Goal: Task Accomplishment & Management: Manage account settings

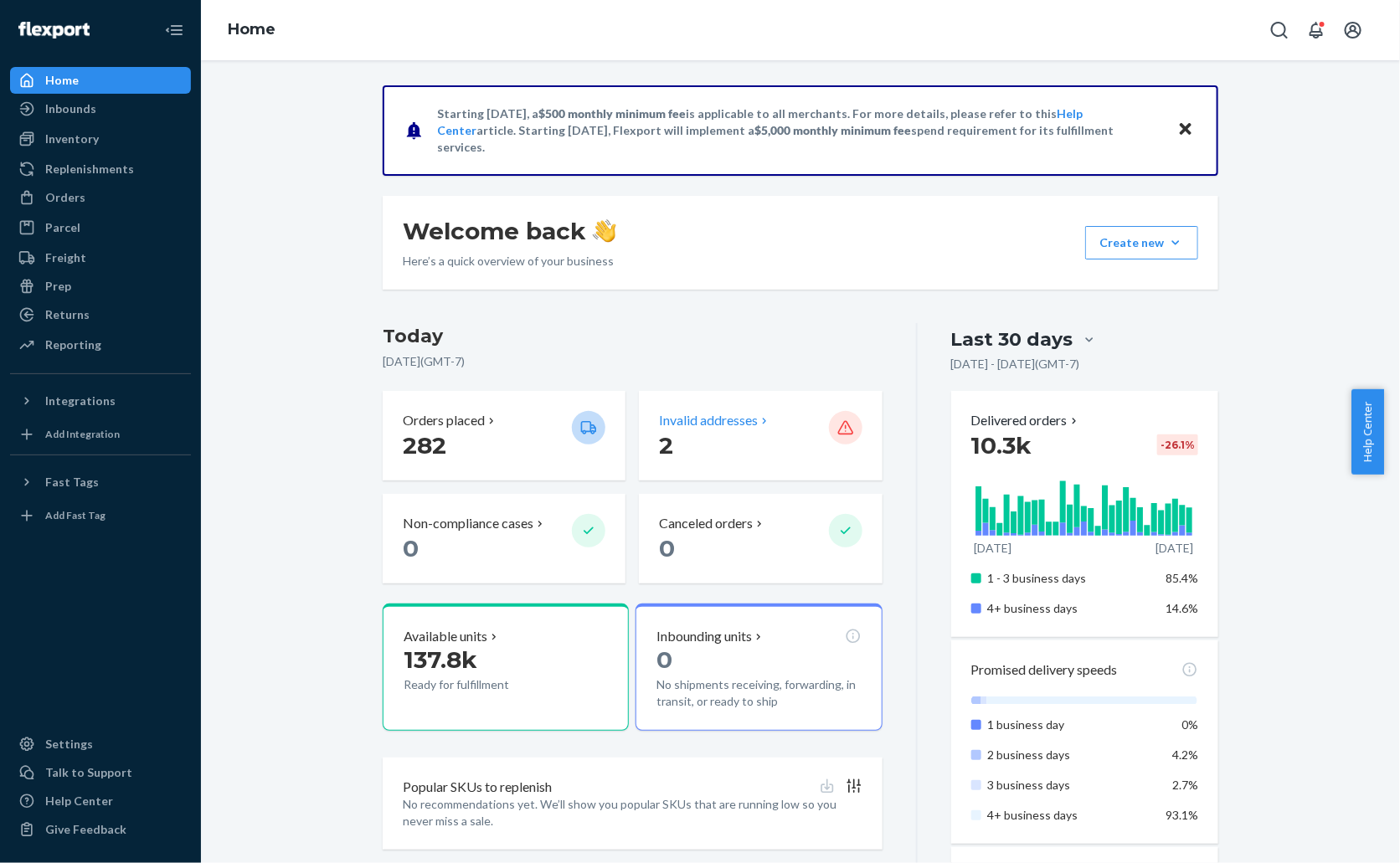
click at [737, 412] on p "Invalid addresses" at bounding box center [708, 421] width 98 height 20
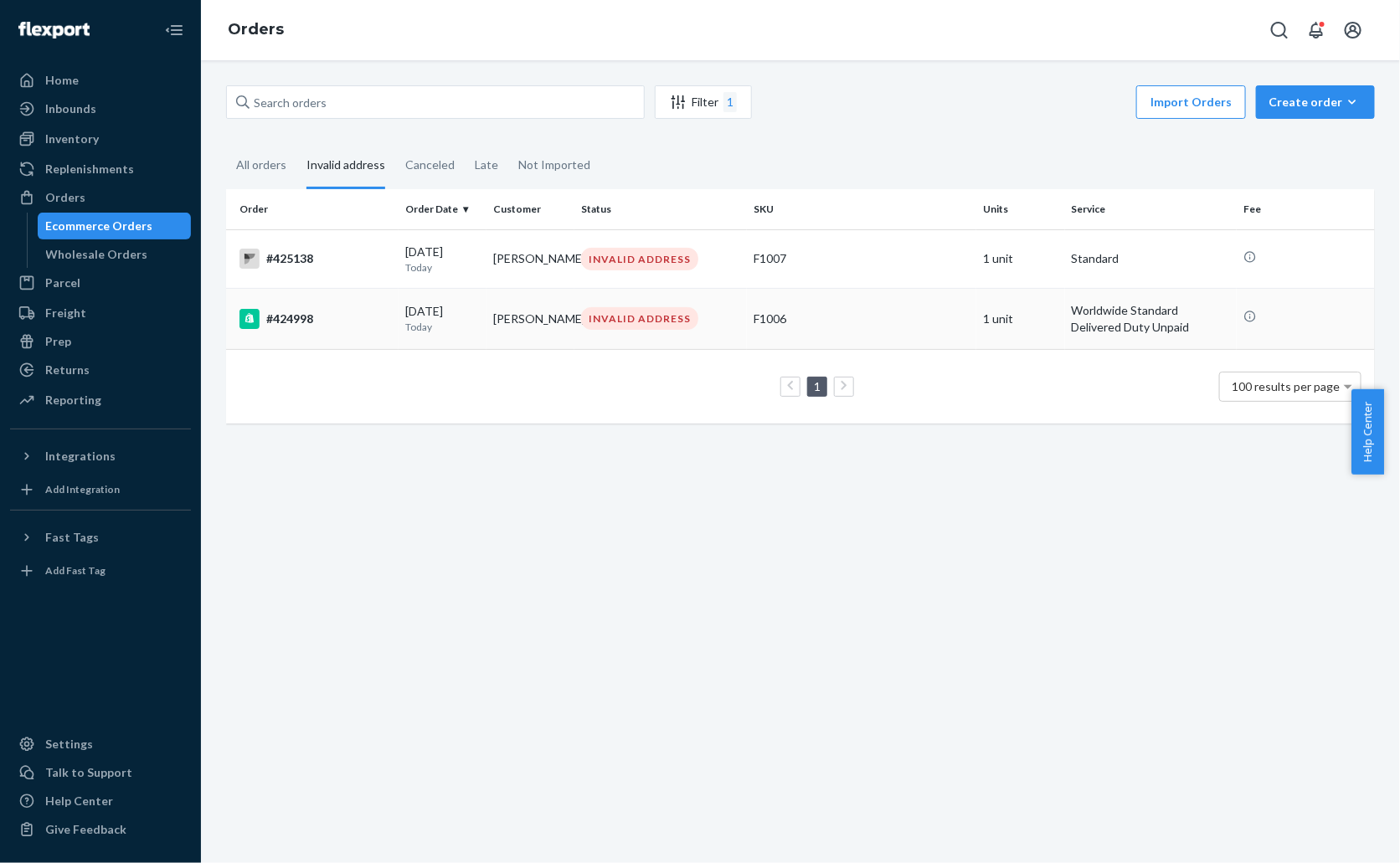
click at [336, 327] on div "#424998" at bounding box center [316, 320] width 152 height 20
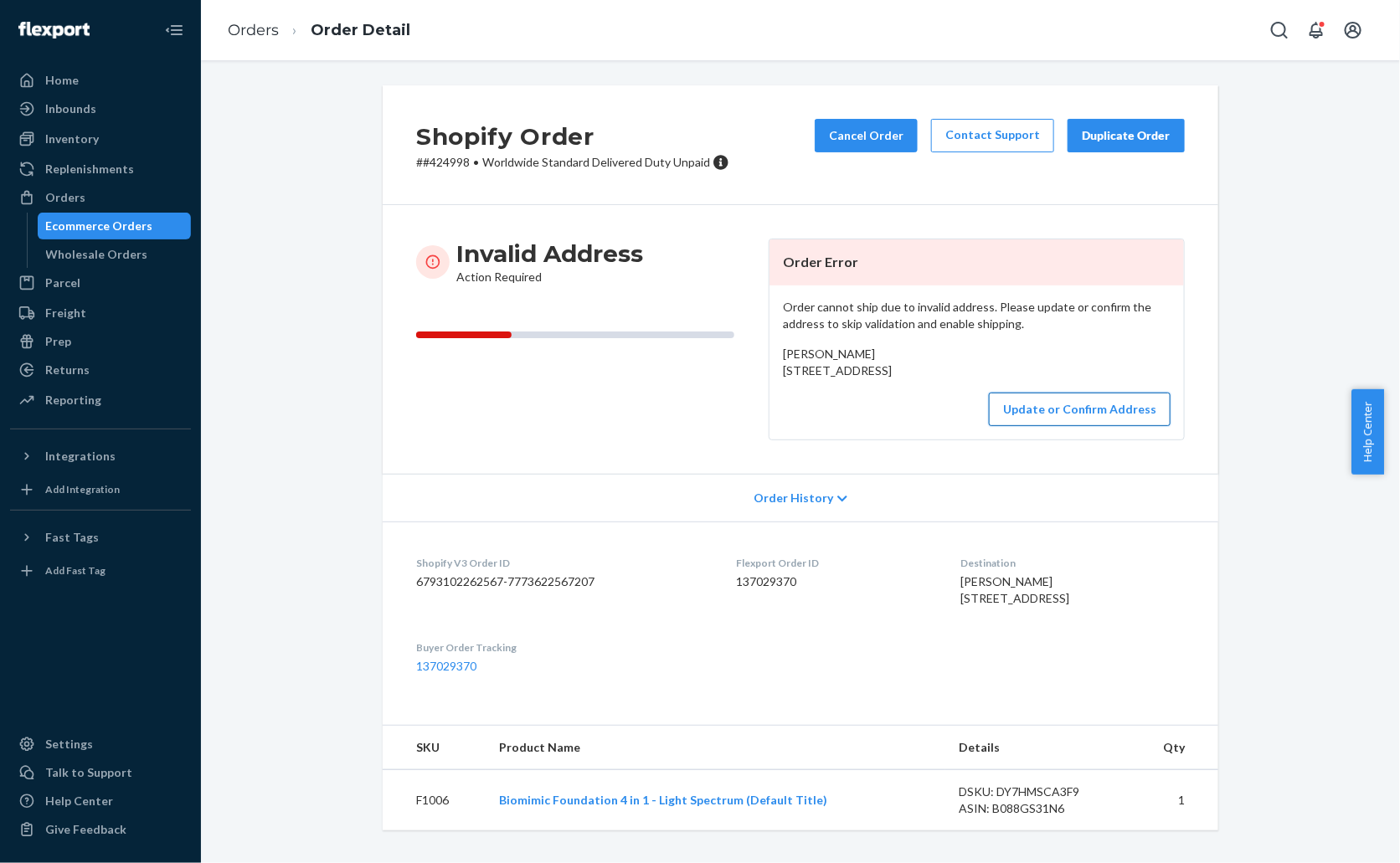
click at [1060, 426] on button "Update or Confirm Address" at bounding box center [1079, 410] width 182 height 33
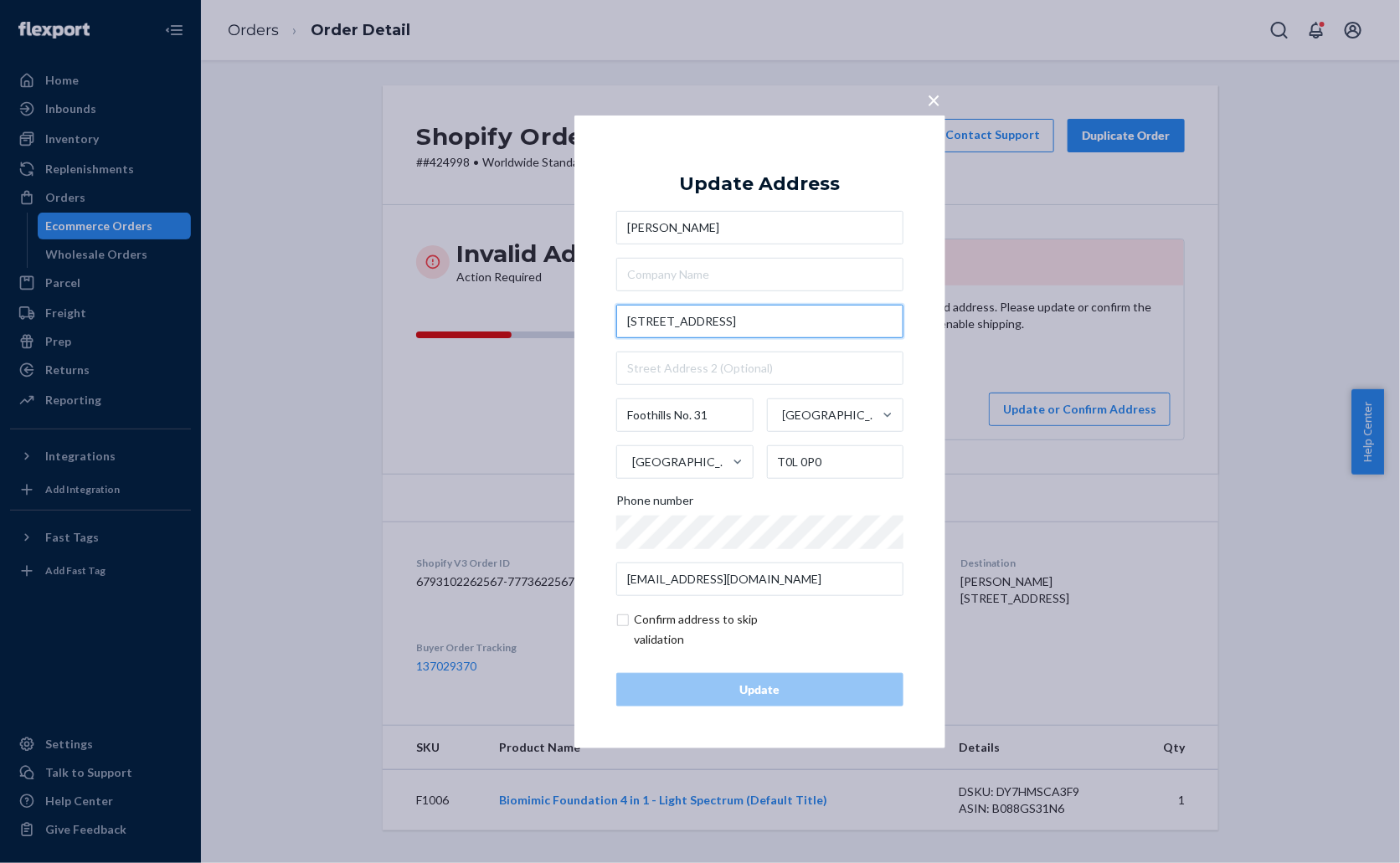
click at [796, 315] on input "[STREET_ADDRESS]" at bounding box center [759, 321] width 287 height 33
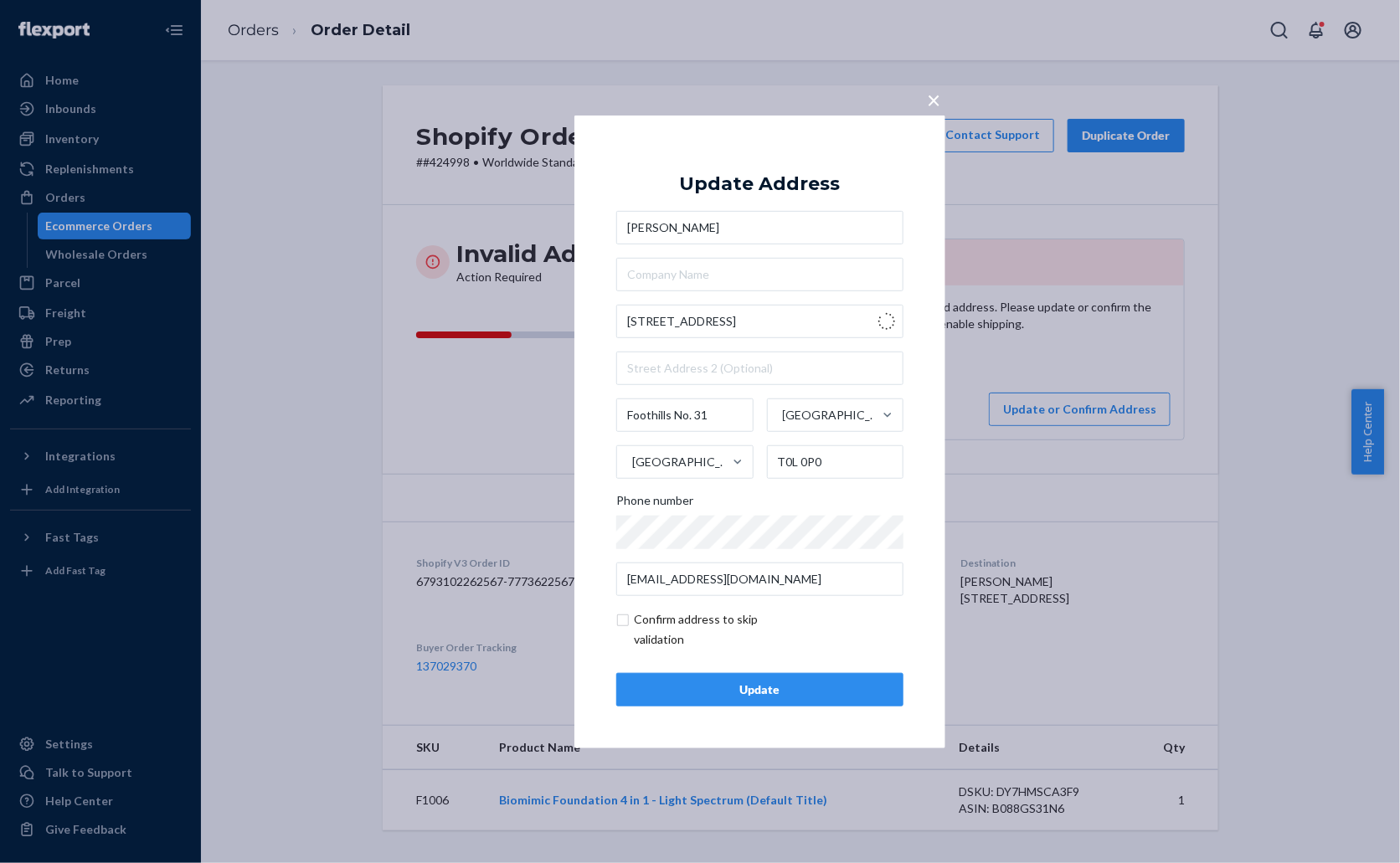
type input "[STREET_ADDRESS]"
click at [777, 691] on div "Update" at bounding box center [760, 690] width 258 height 17
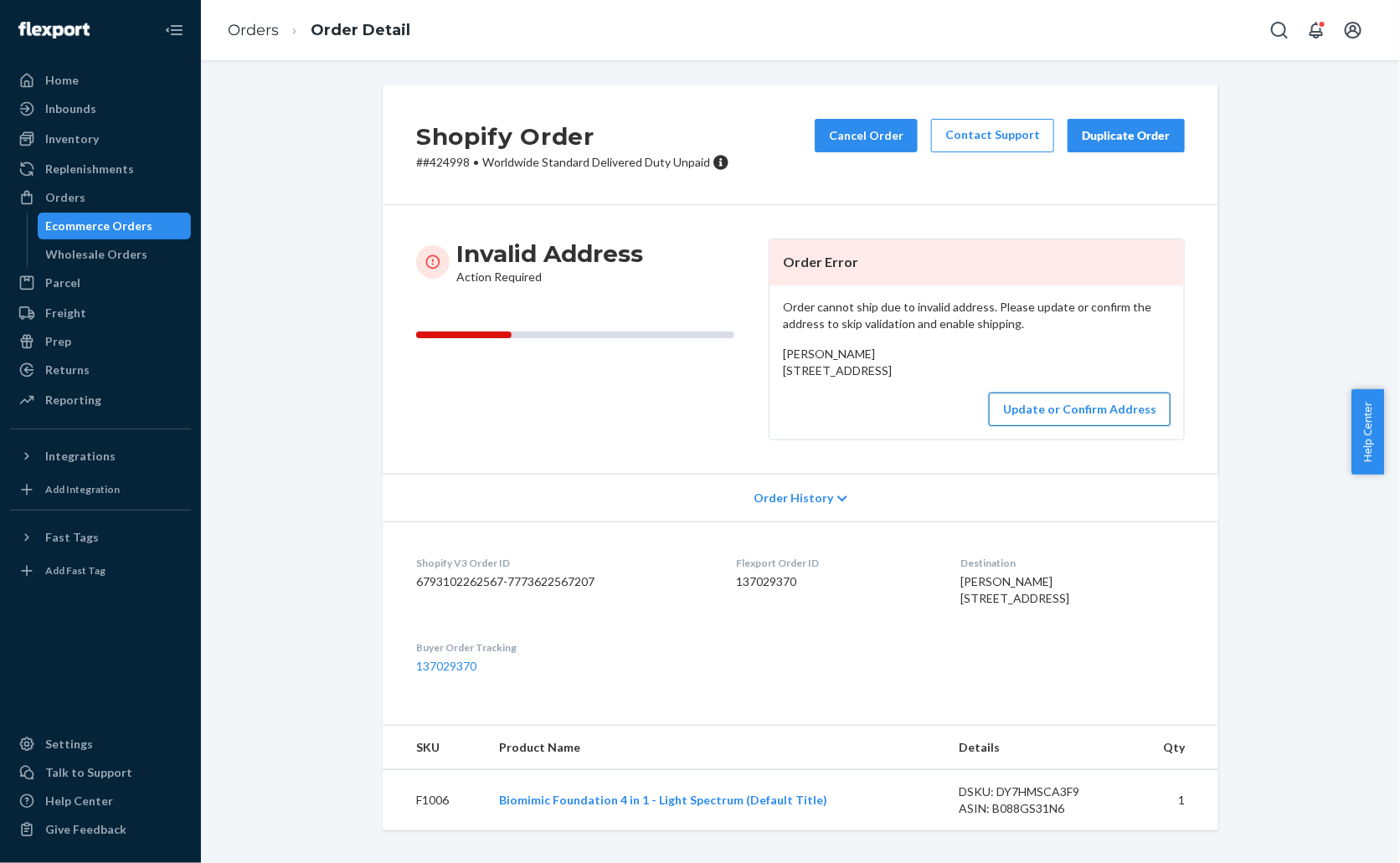
click at [1052, 426] on button "Update or Confirm Address" at bounding box center [1079, 410] width 182 height 33
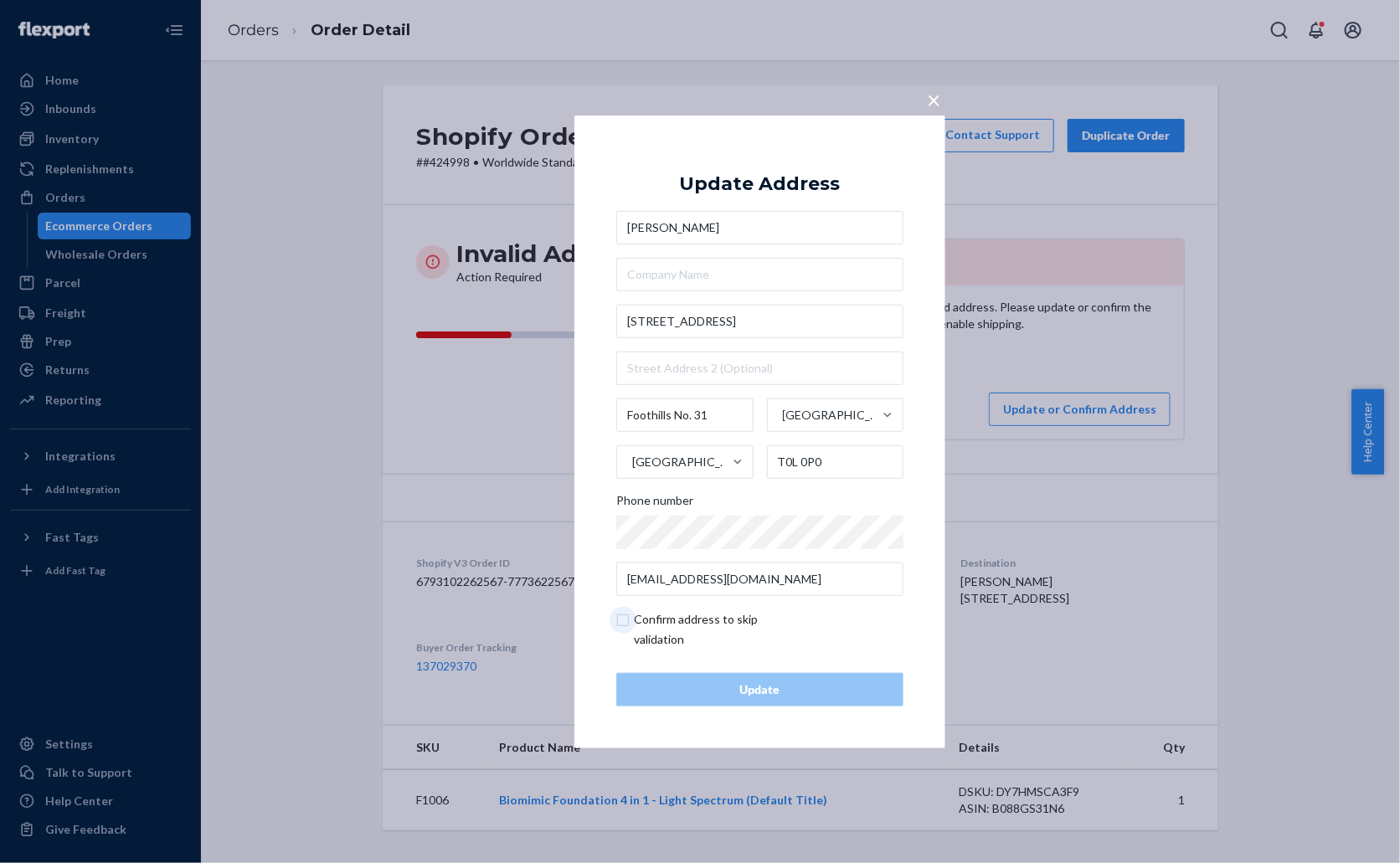
click at [684, 624] on input "checkbox" at bounding box center [713, 629] width 194 height 40
checkbox input "true"
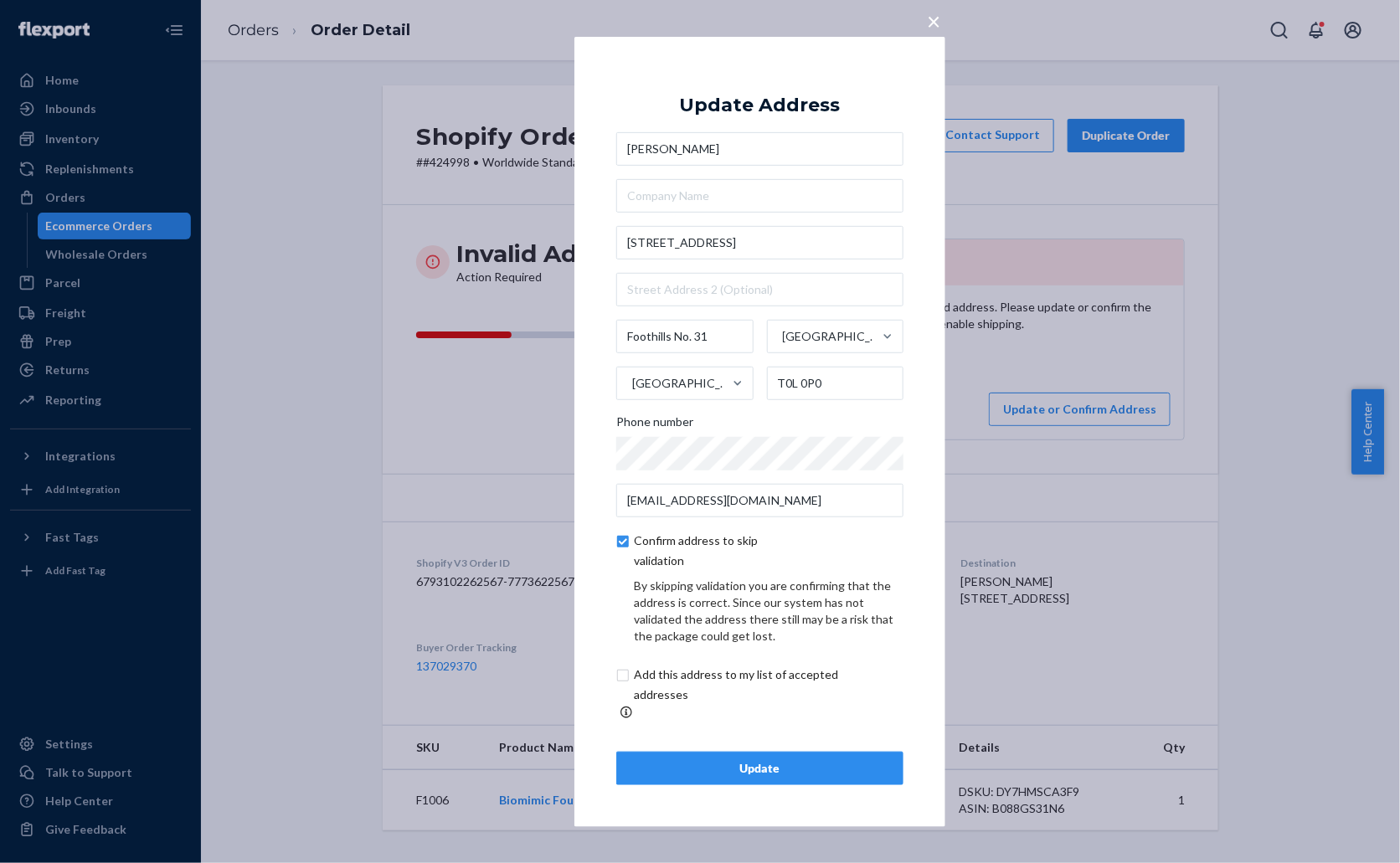
click at [793, 760] on div "Update" at bounding box center [760, 768] width 258 height 17
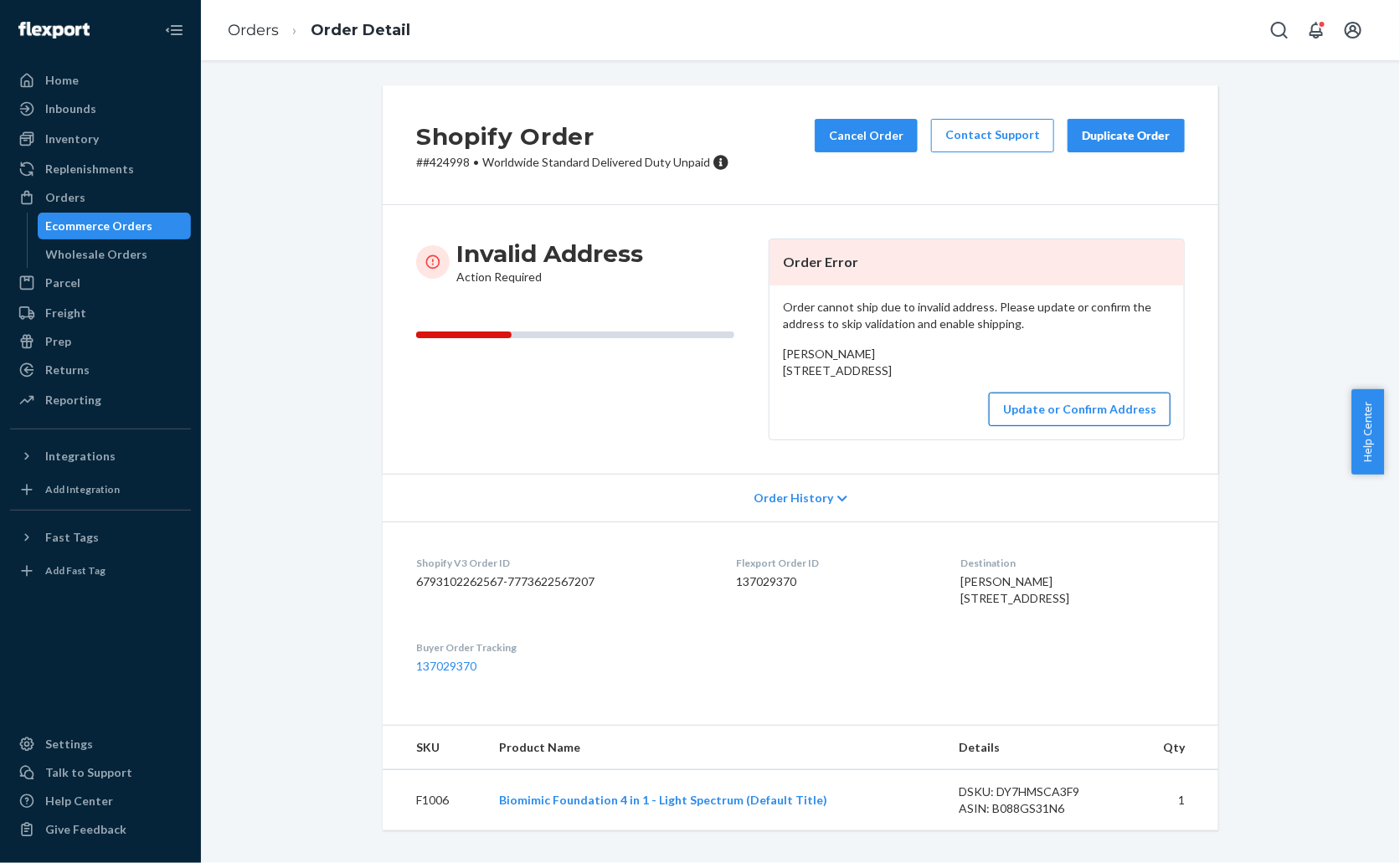
click at [1048, 426] on button "Update or Confirm Address" at bounding box center [1079, 410] width 182 height 33
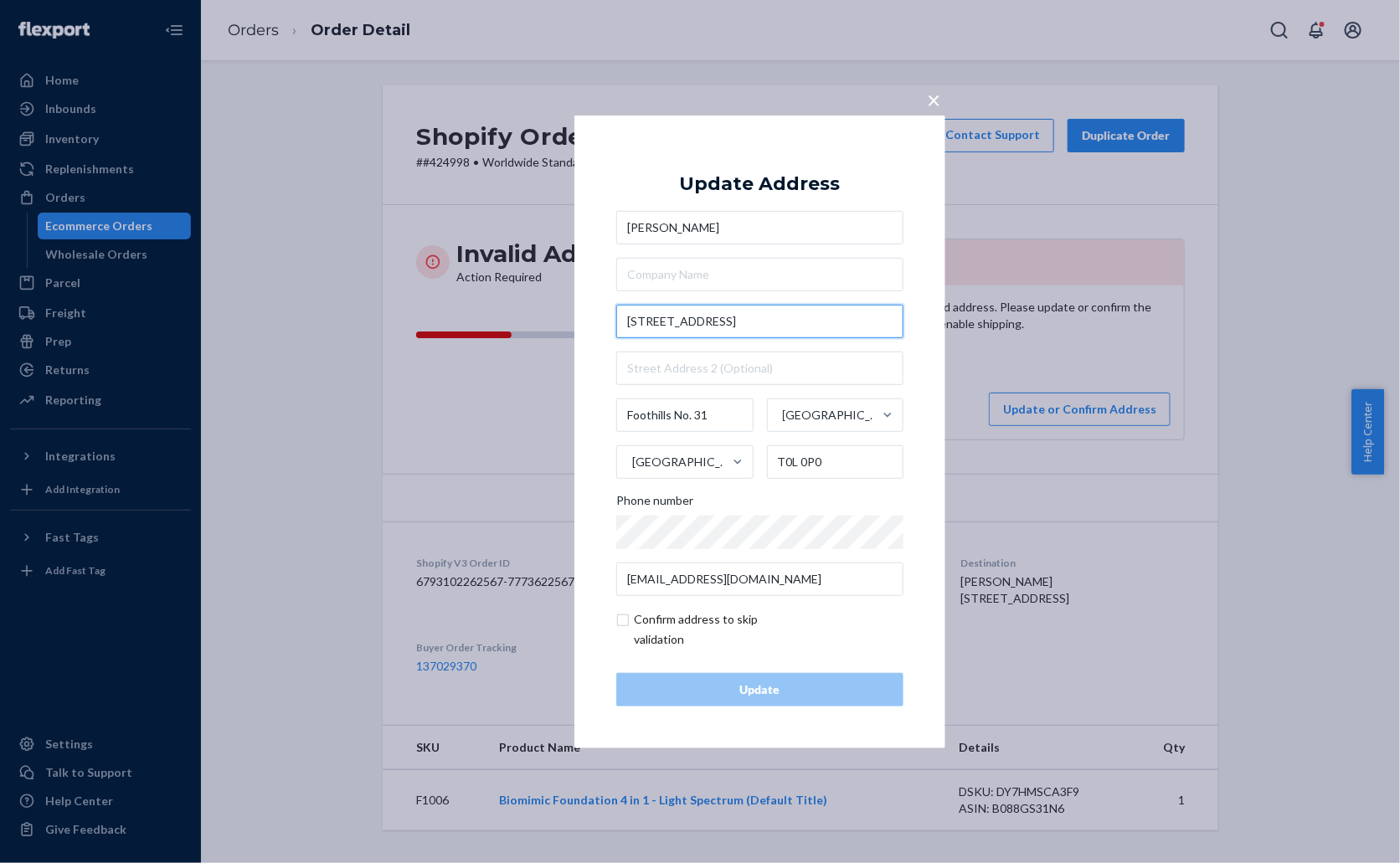
click at [755, 316] on input "[STREET_ADDRESS]" at bounding box center [759, 321] width 287 height 33
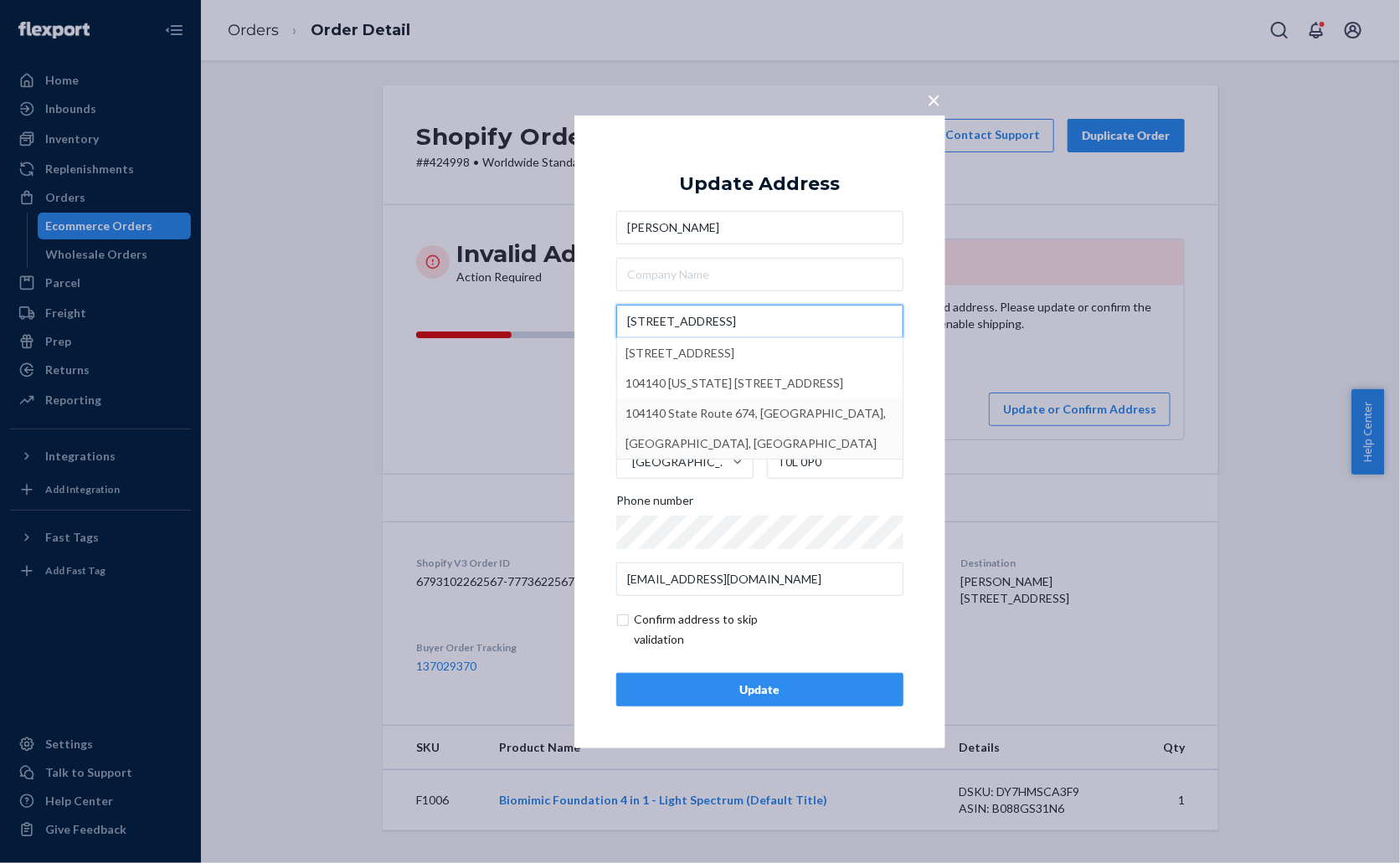
type input "[STREET_ADDRESS]"
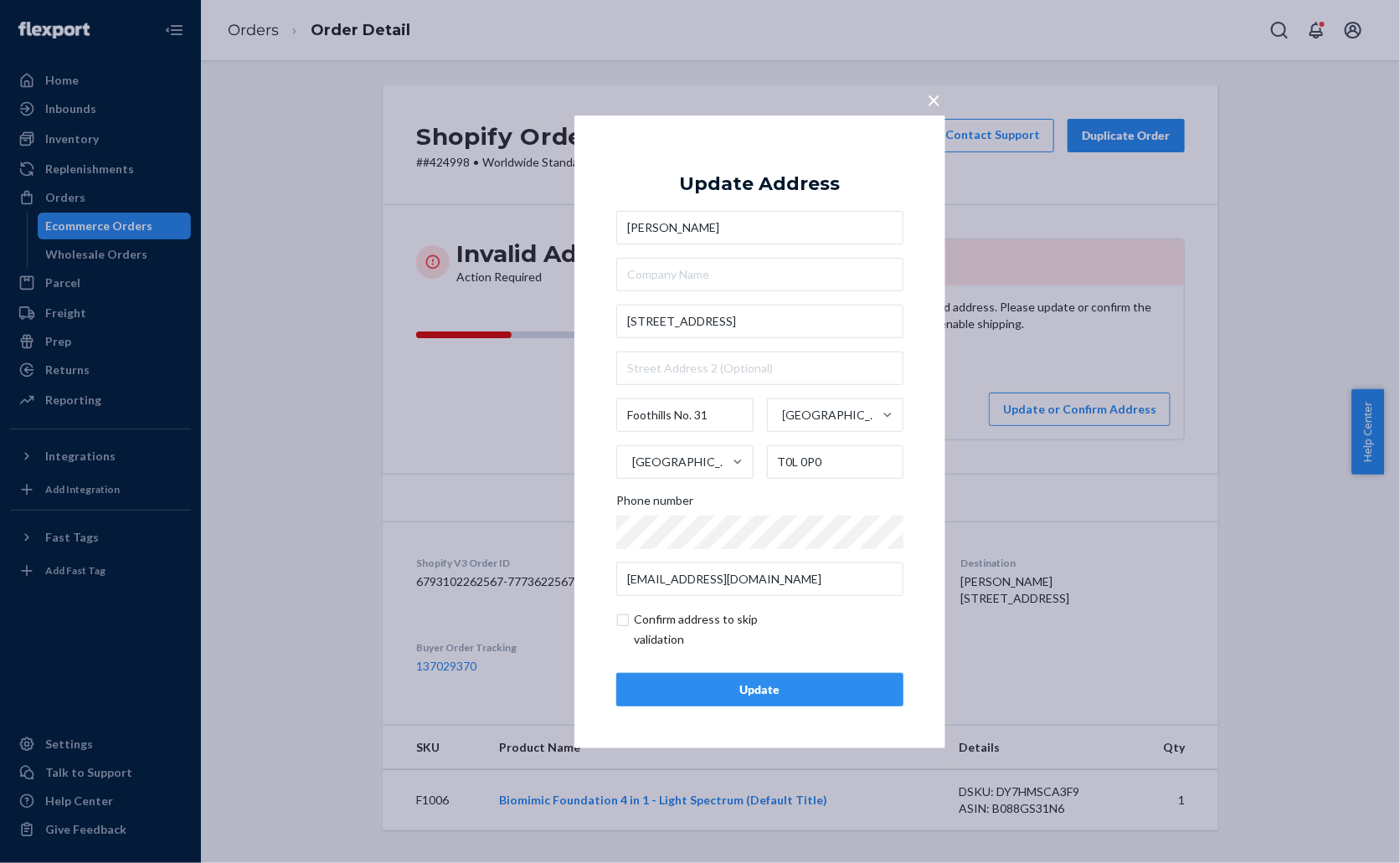
click at [915, 499] on div "× Update Address [PERSON_NAME] [STREET_ADDRESS] Phone number [EMAIL_ADDRESS][DO…" at bounding box center [759, 430] width 371 height 633
click at [700, 615] on input "checkbox" at bounding box center [713, 629] width 194 height 40
checkbox input "true"
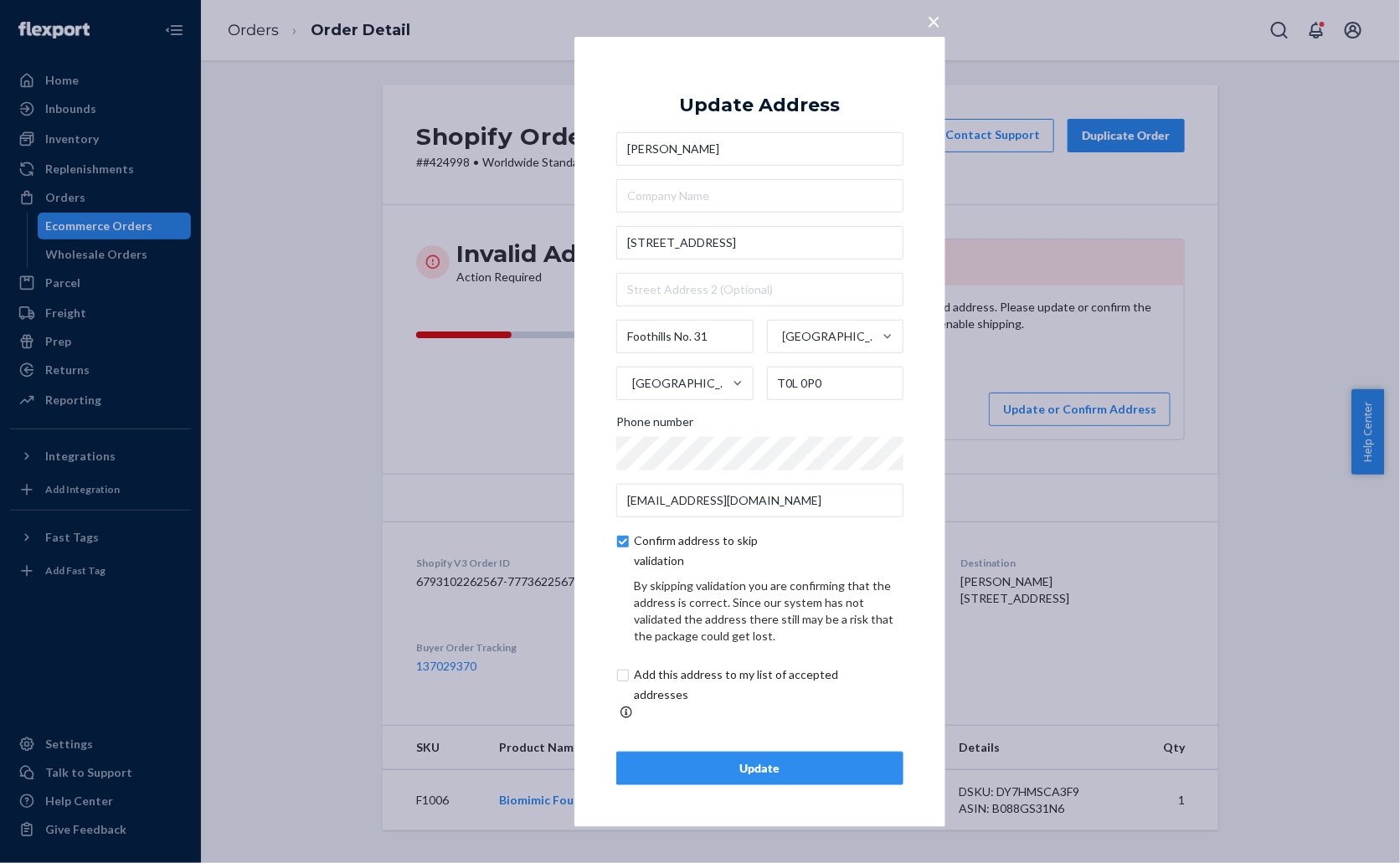
click at [739, 760] on div "Update" at bounding box center [760, 768] width 258 height 17
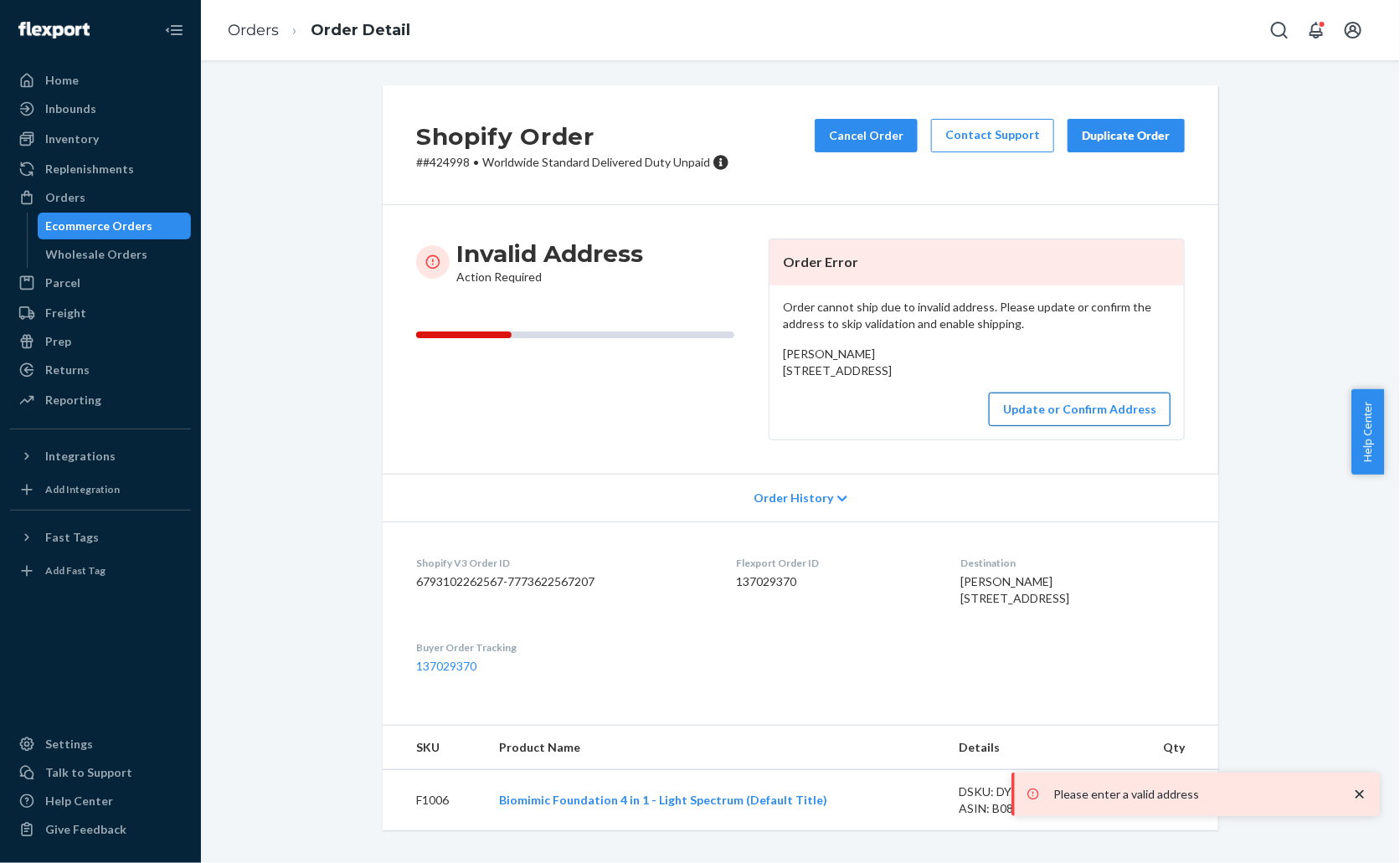
click at [1027, 426] on button "Update or Confirm Address" at bounding box center [1079, 410] width 182 height 33
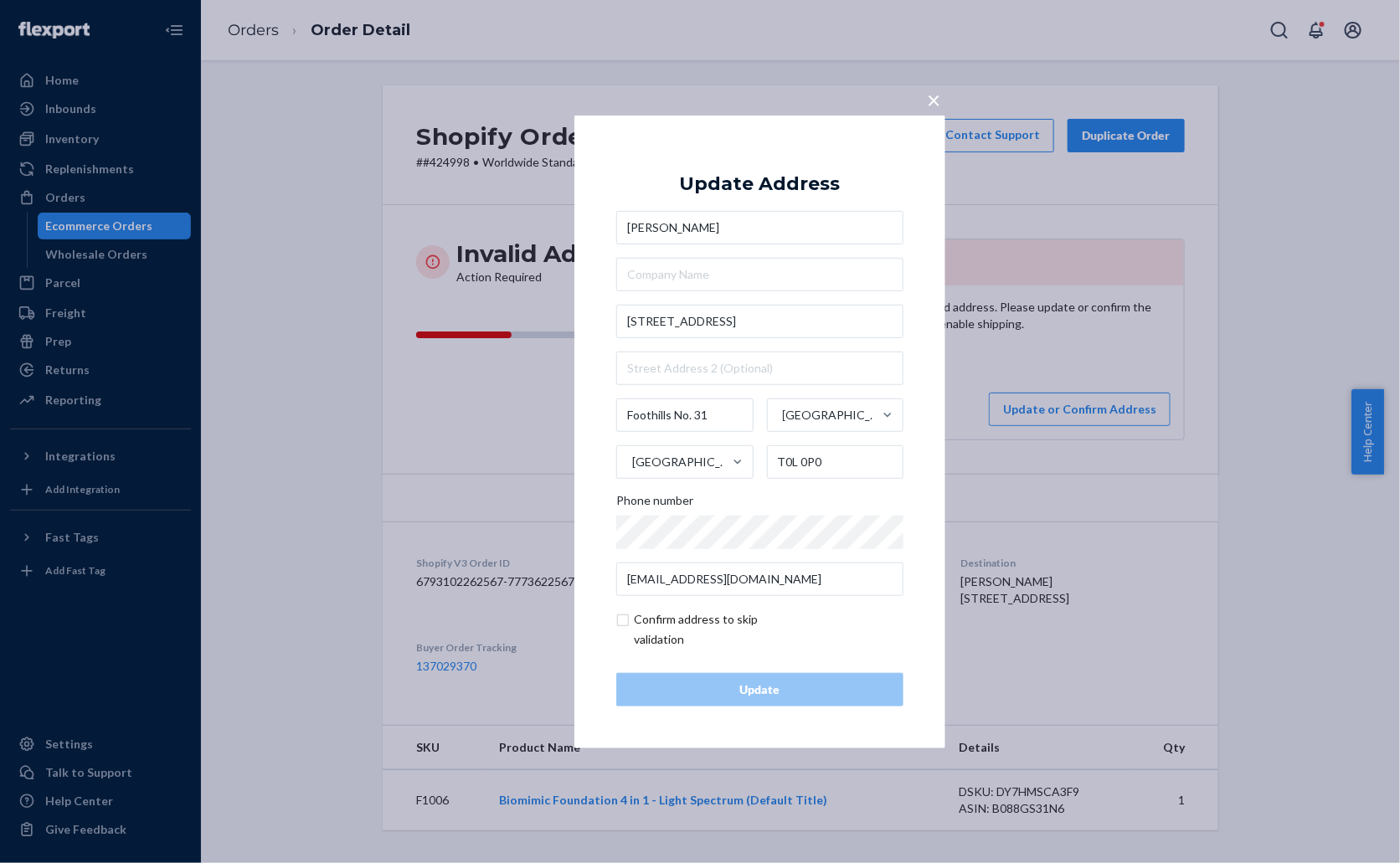
click at [703, 614] on input "checkbox" at bounding box center [713, 629] width 194 height 40
checkbox input "true"
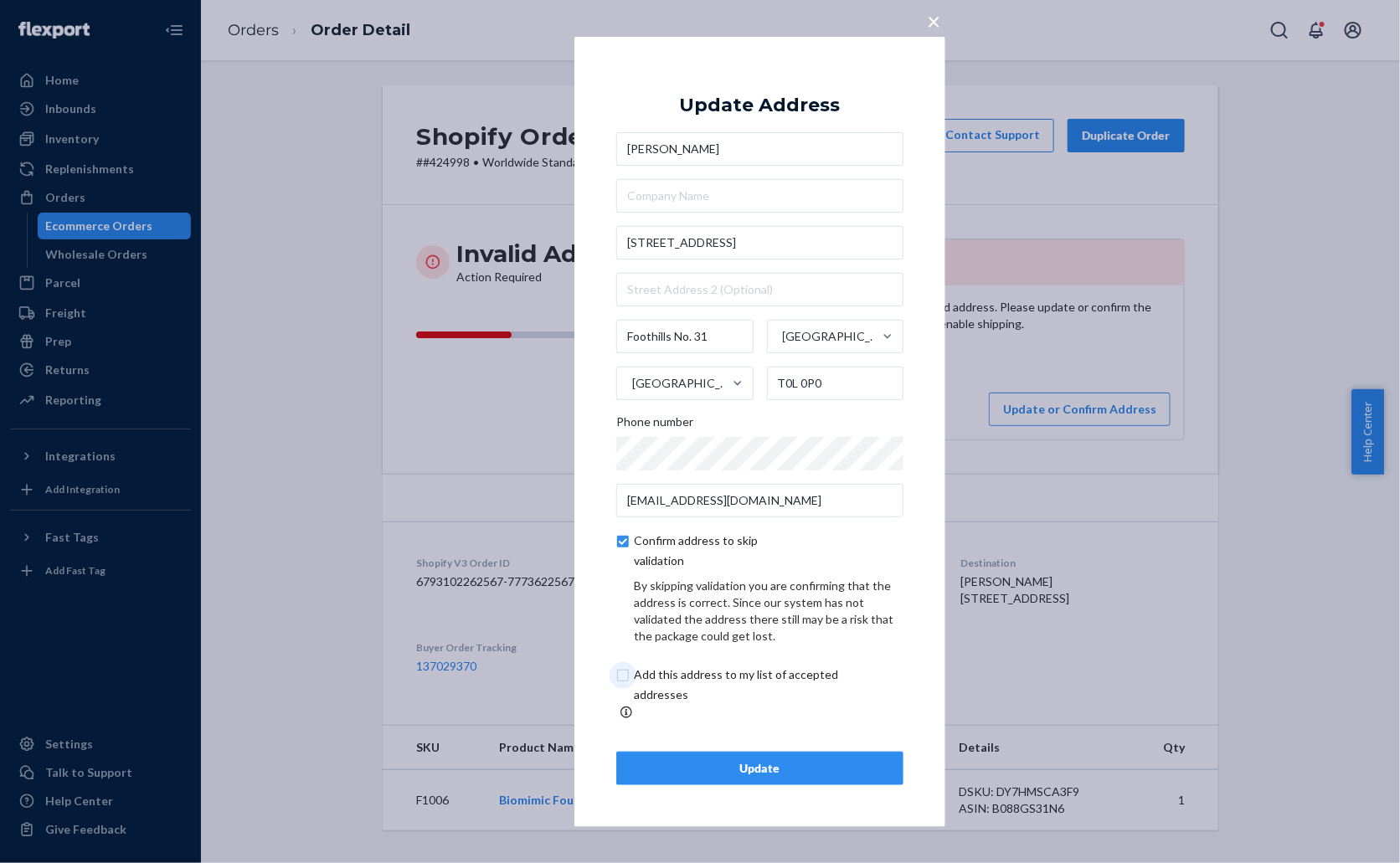
click at [700, 691] on input "checkbox" at bounding box center [755, 685] width 279 height 40
checkbox input "true"
click at [759, 760] on div "Update" at bounding box center [760, 768] width 258 height 17
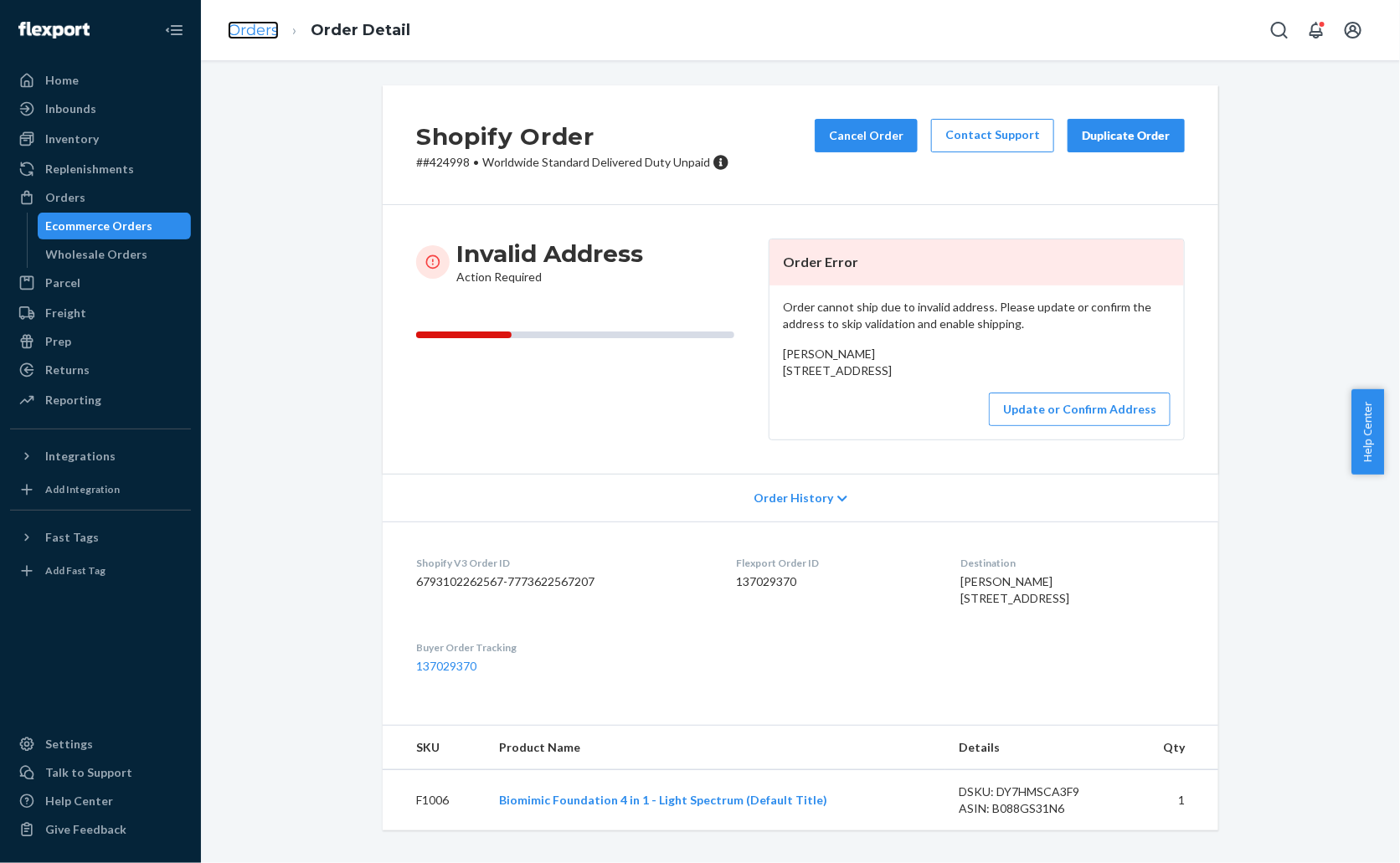
click at [252, 28] on link "Orders" at bounding box center [253, 31] width 51 height 19
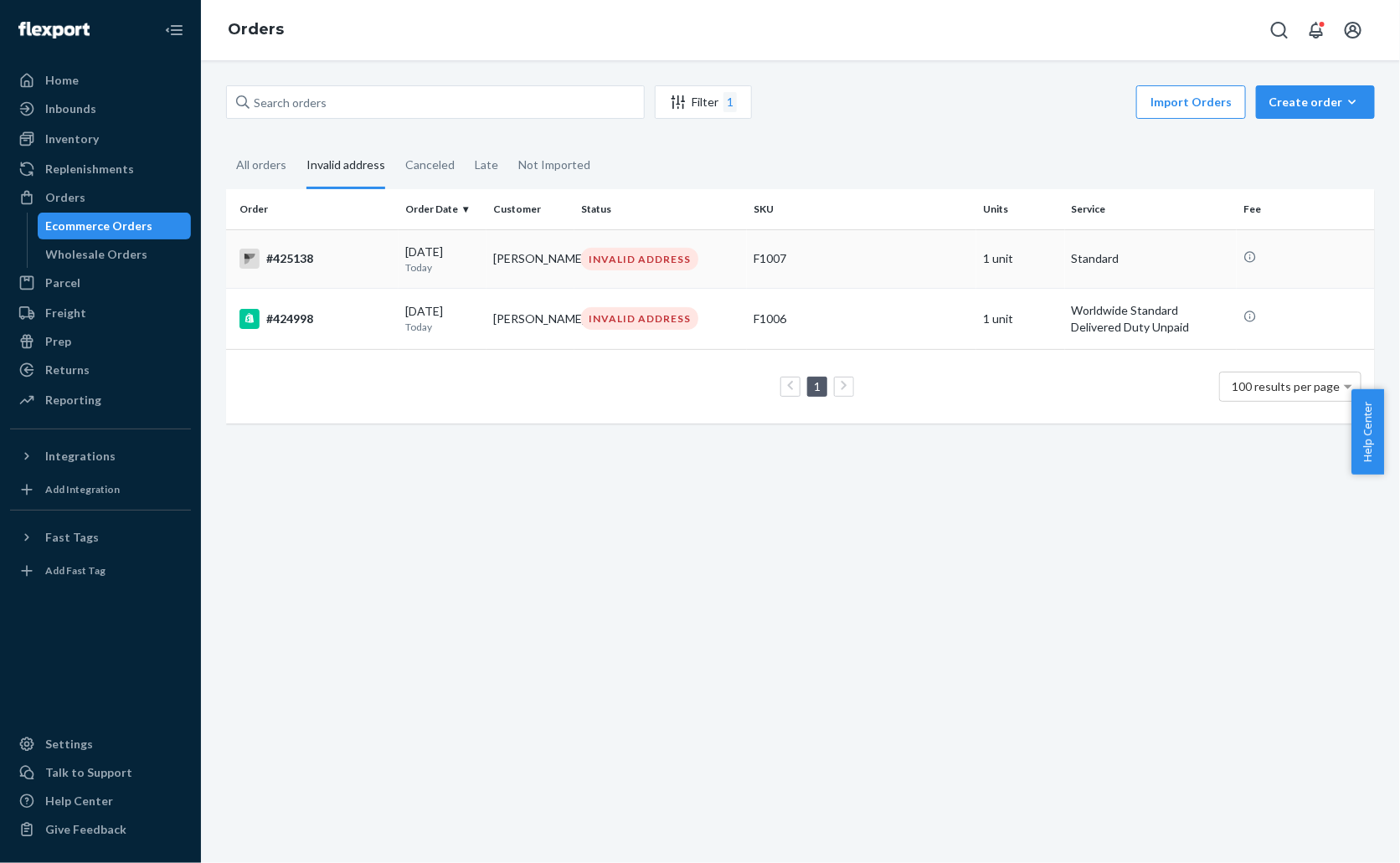
click at [281, 262] on div "#425138" at bounding box center [316, 259] width 152 height 20
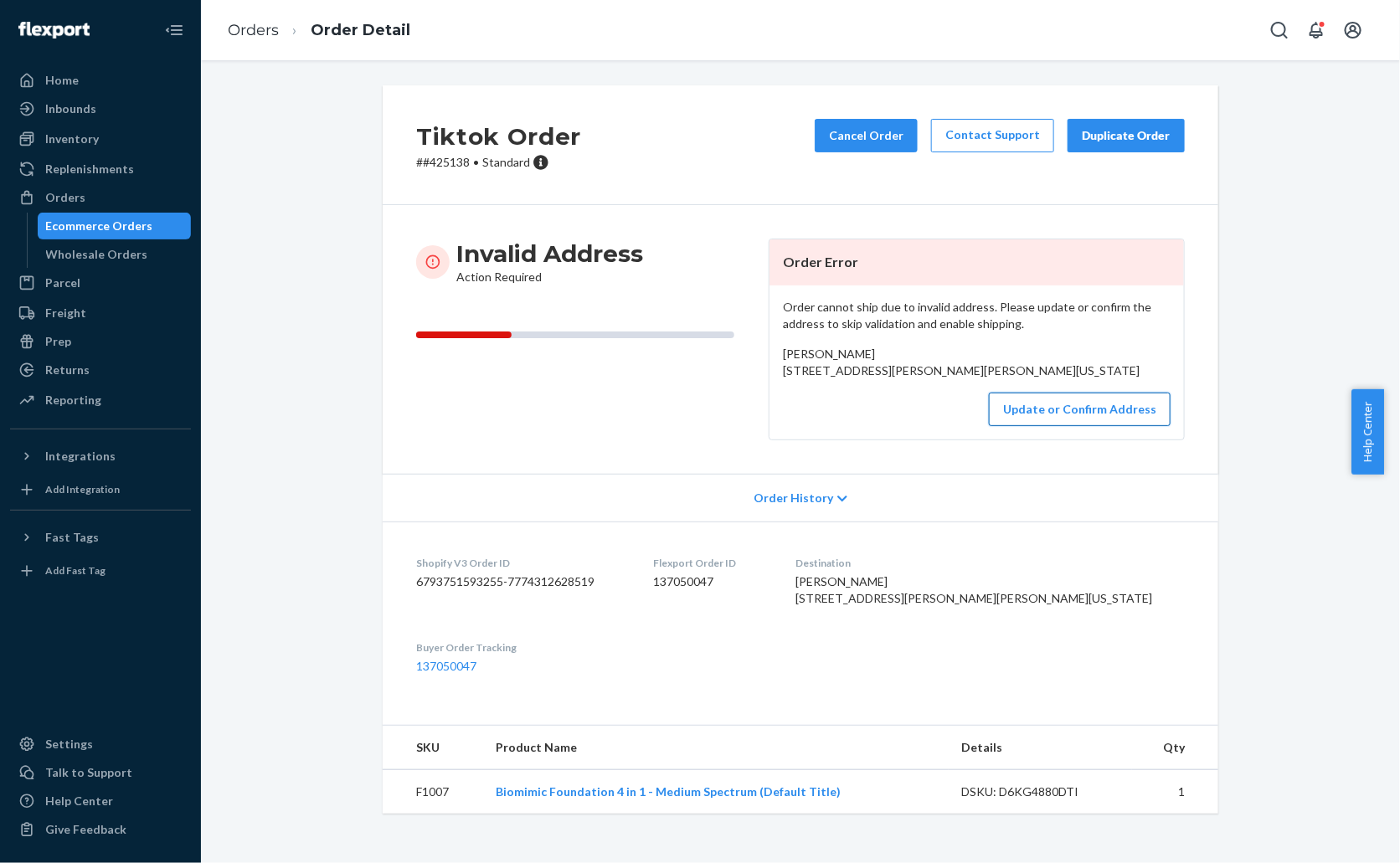
click at [1073, 426] on button "Update or Confirm Address" at bounding box center [1079, 410] width 182 height 33
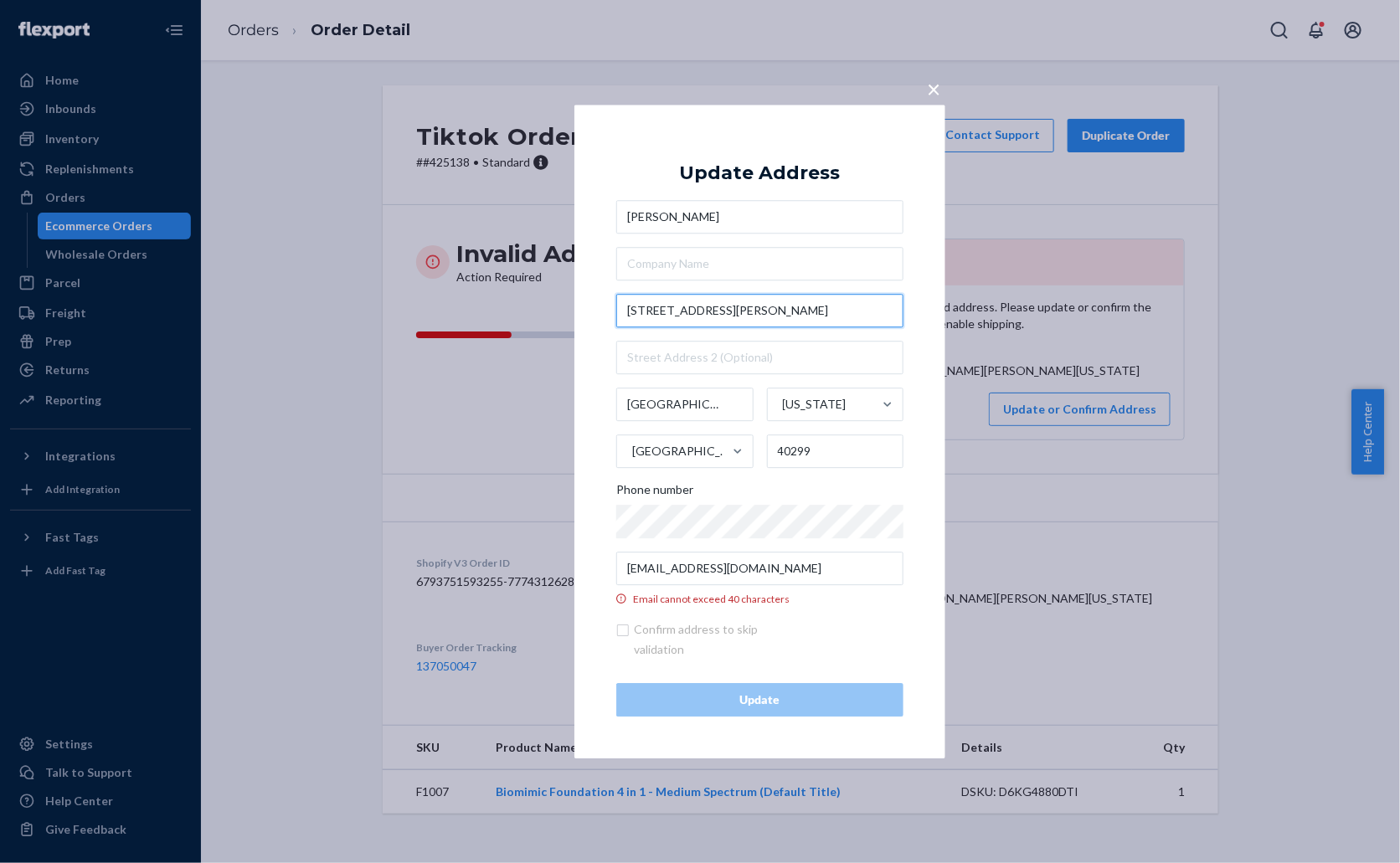
click at [834, 315] on input "[STREET_ADDRESS][PERSON_NAME]" at bounding box center [759, 310] width 287 height 33
click at [829, 312] on input "[STREET_ADDRESS][PERSON_NAME]" at bounding box center [759, 310] width 287 height 33
type input "[STREET_ADDRESS]"
click at [910, 356] on div "× Update Address [PERSON_NAME][GEOGRAPHIC_DATA][STREET_ADDRESS][PERSON_NAME][US…" at bounding box center [759, 432] width 371 height 654
click at [805, 576] on input "[EMAIL_ADDRESS][DOMAIN_NAME]" at bounding box center [759, 569] width 287 height 33
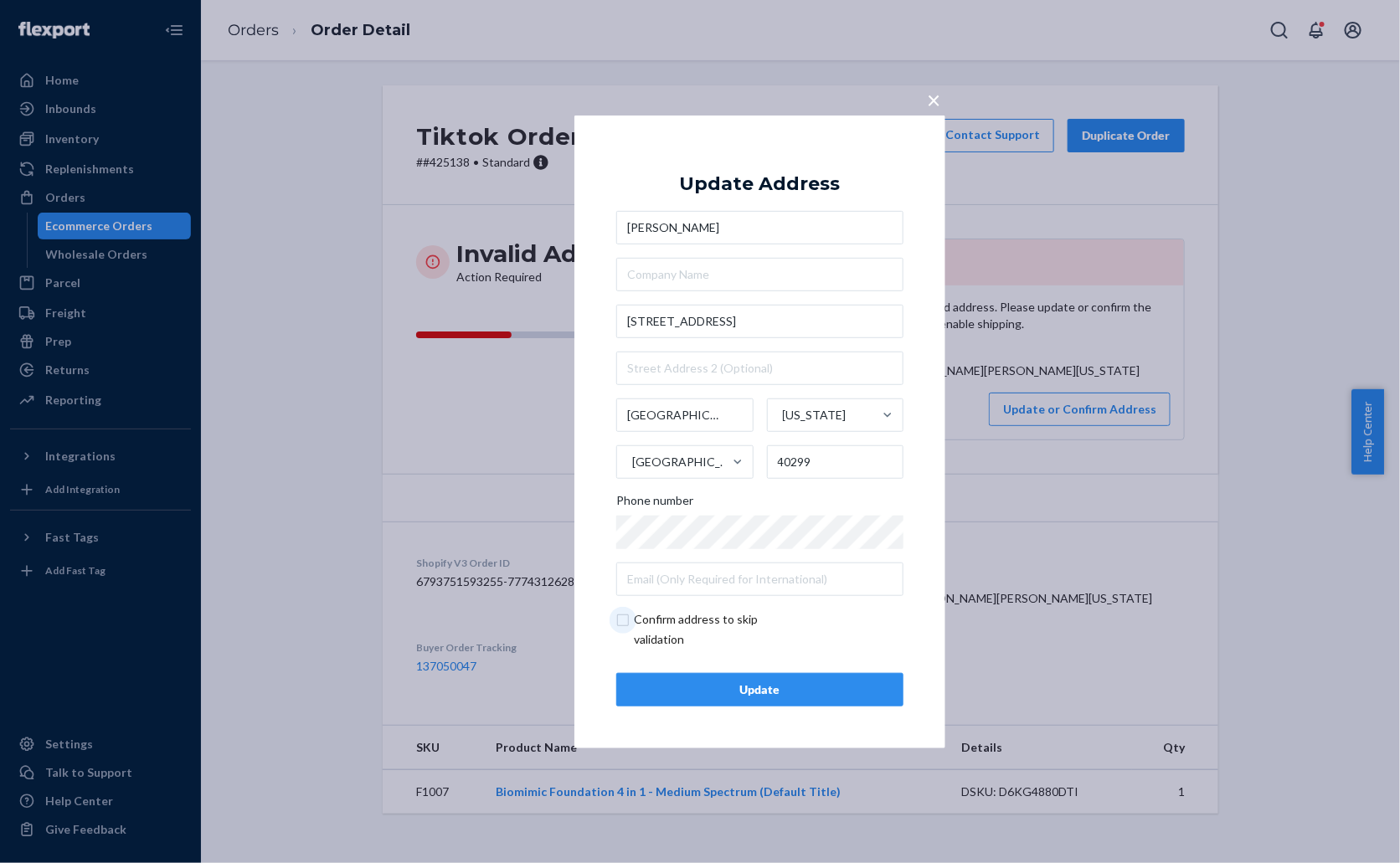
click at [767, 636] on input "checkbox" at bounding box center [713, 629] width 194 height 40
checkbox input "true"
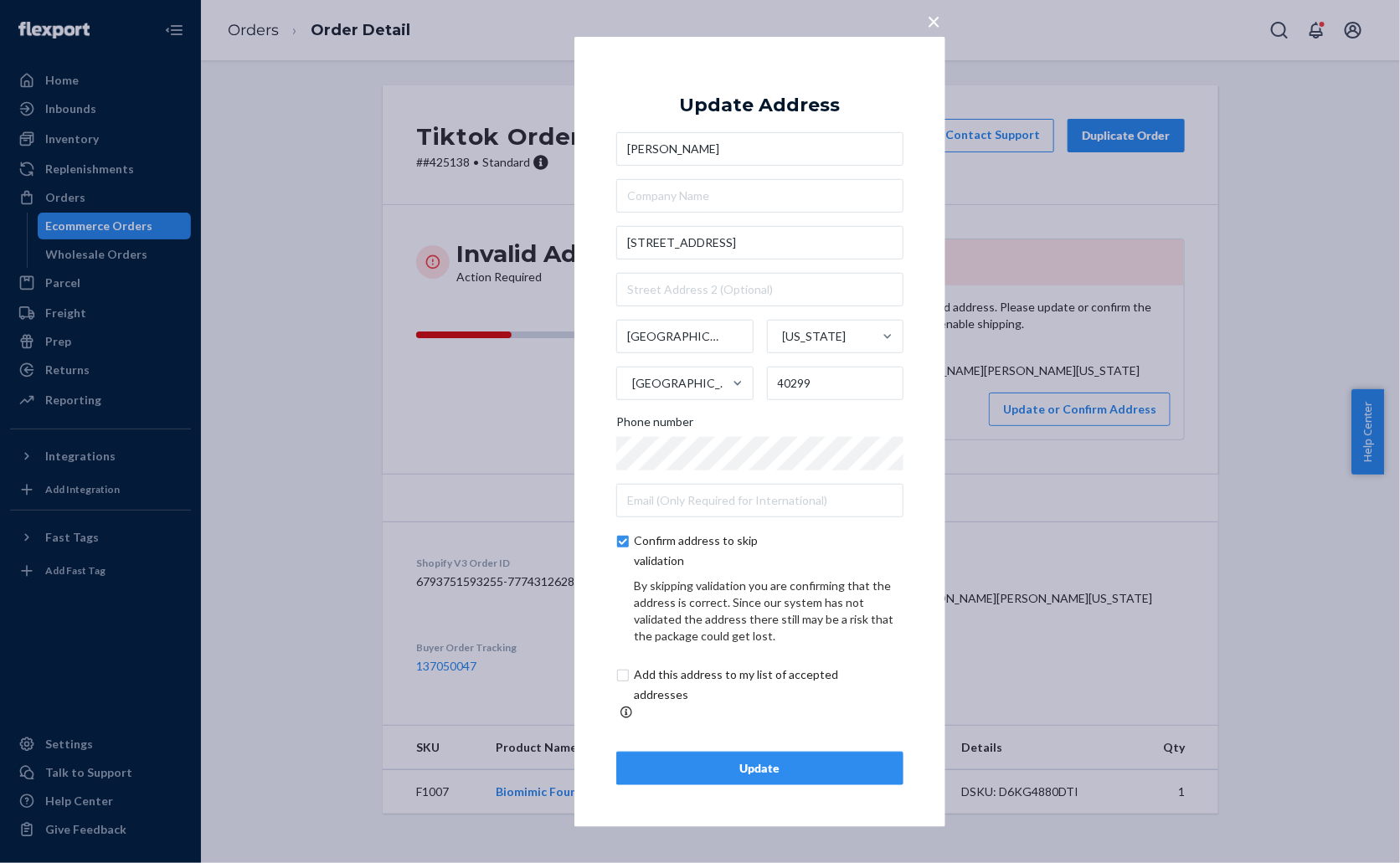
click at [768, 760] on div "Update" at bounding box center [760, 768] width 258 height 17
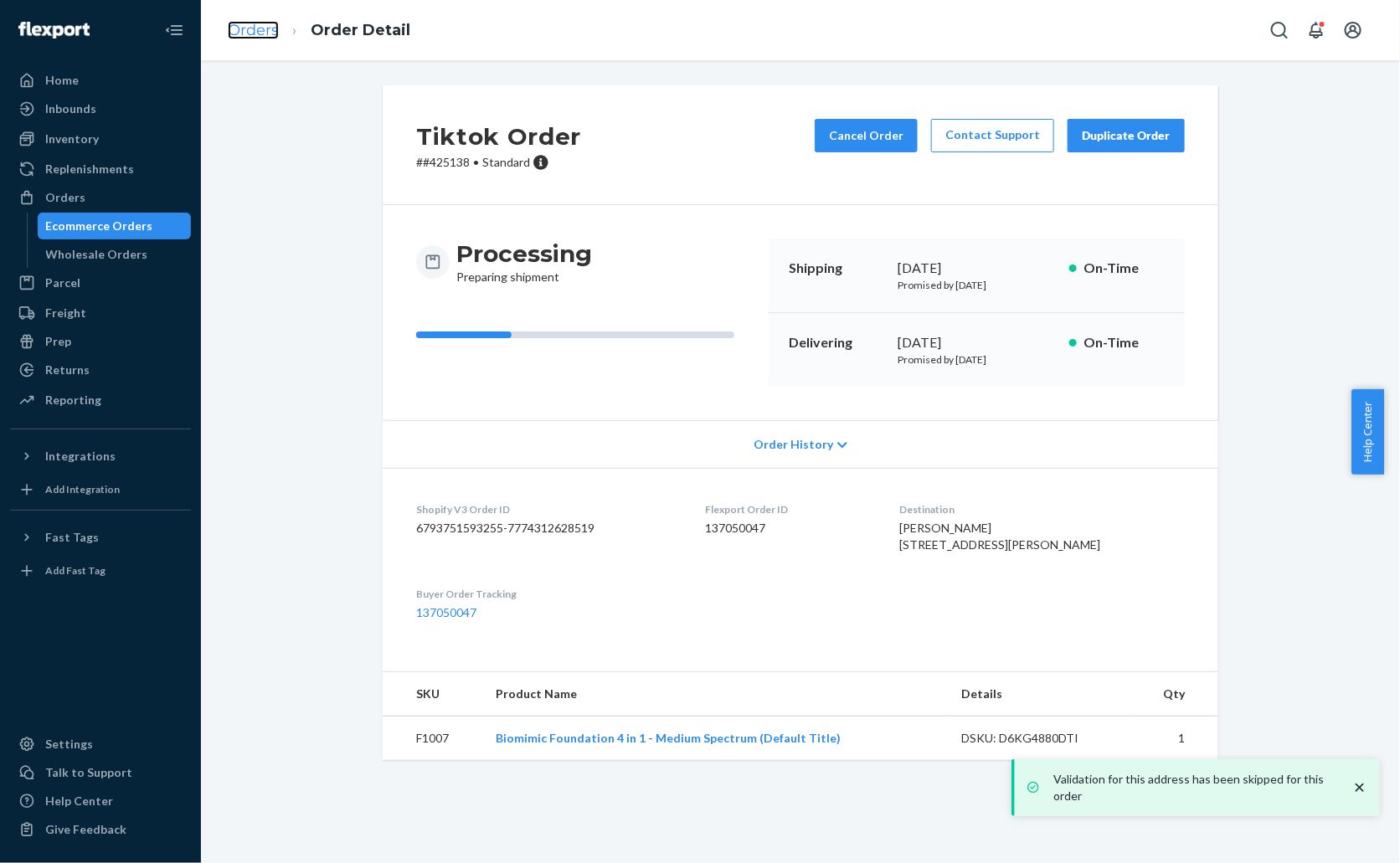
click at [245, 26] on link "Orders" at bounding box center [253, 31] width 51 height 19
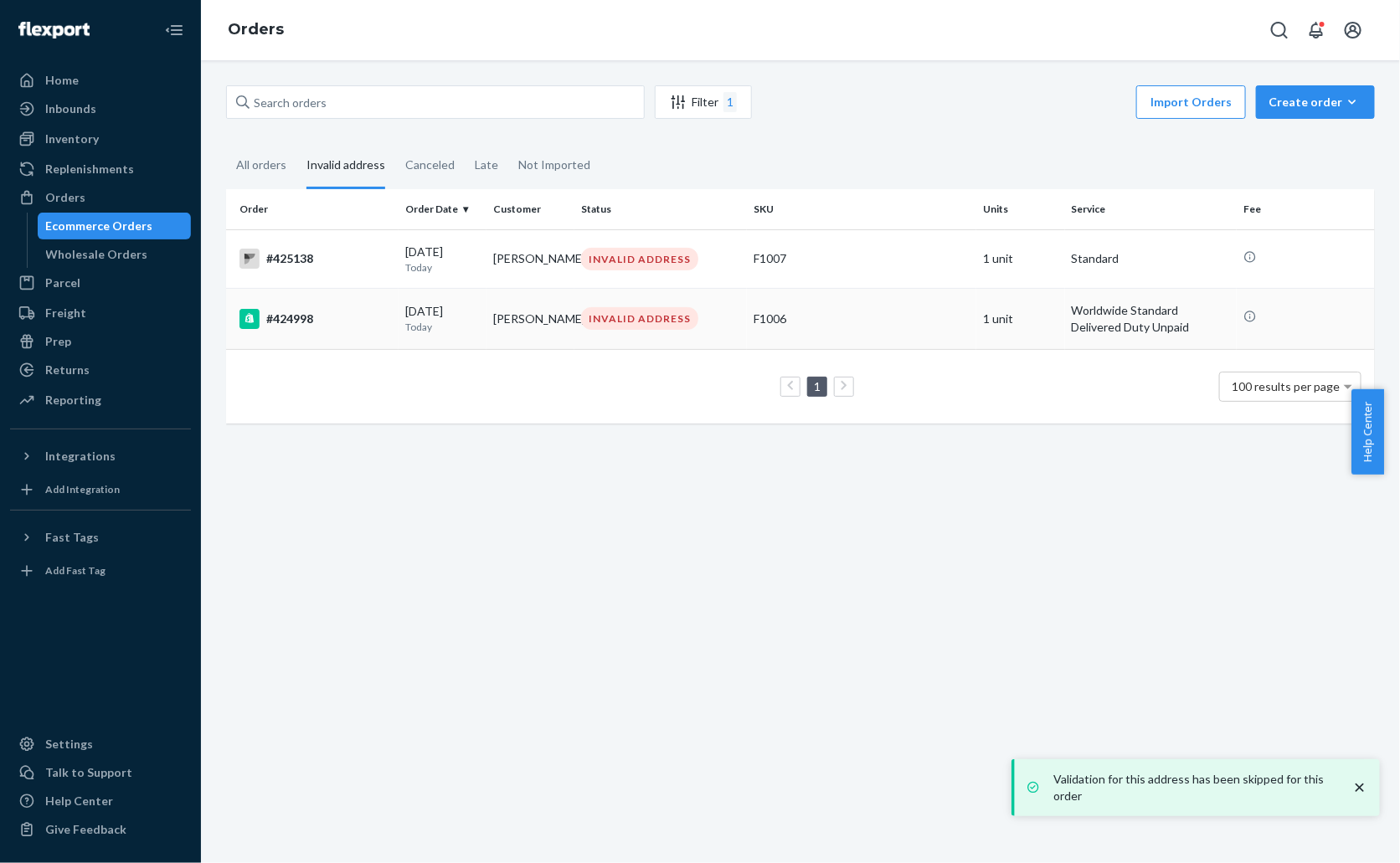
click at [348, 320] on div "#424998" at bounding box center [316, 320] width 152 height 20
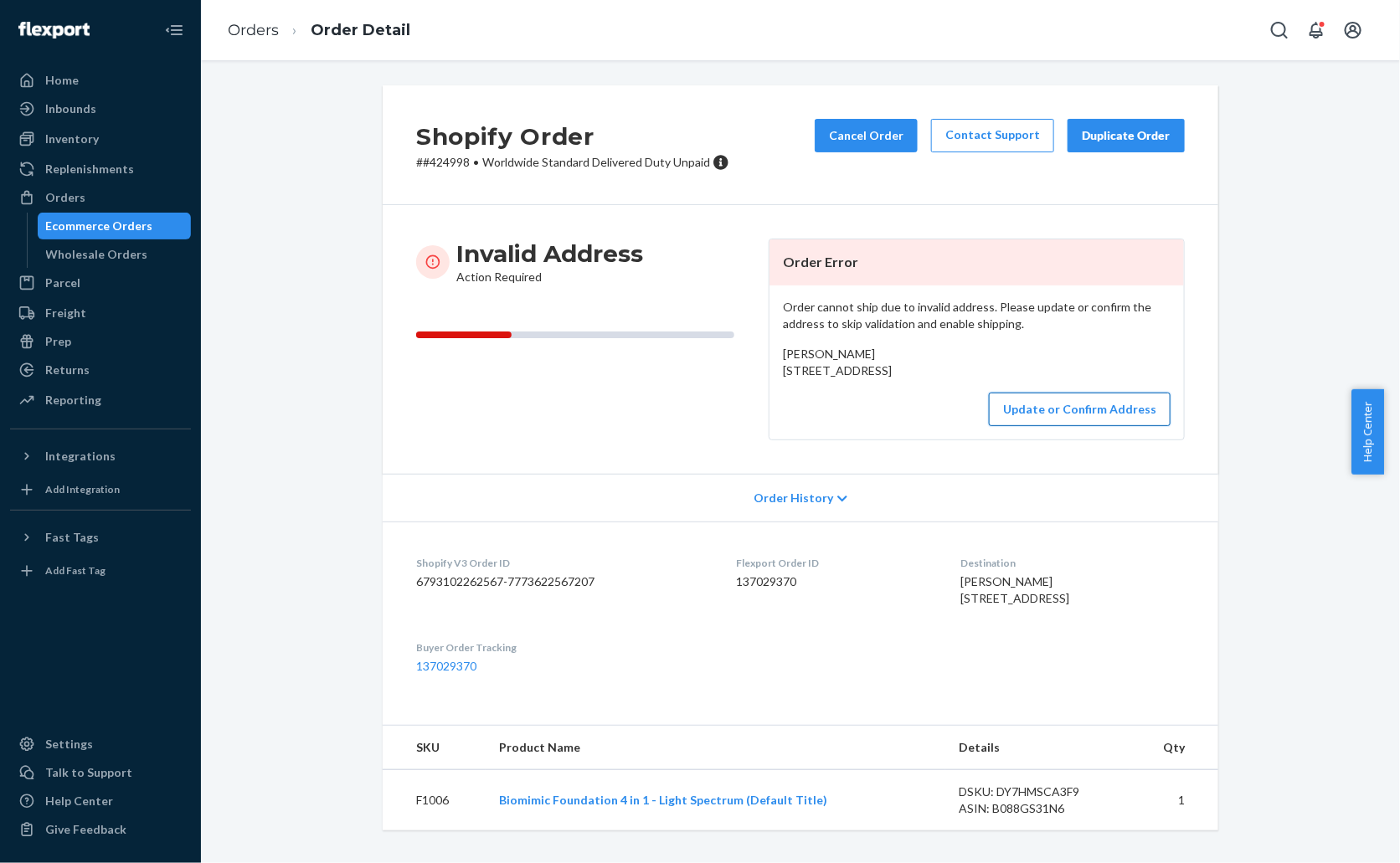
click at [1048, 426] on button "Update or Confirm Address" at bounding box center [1079, 410] width 182 height 33
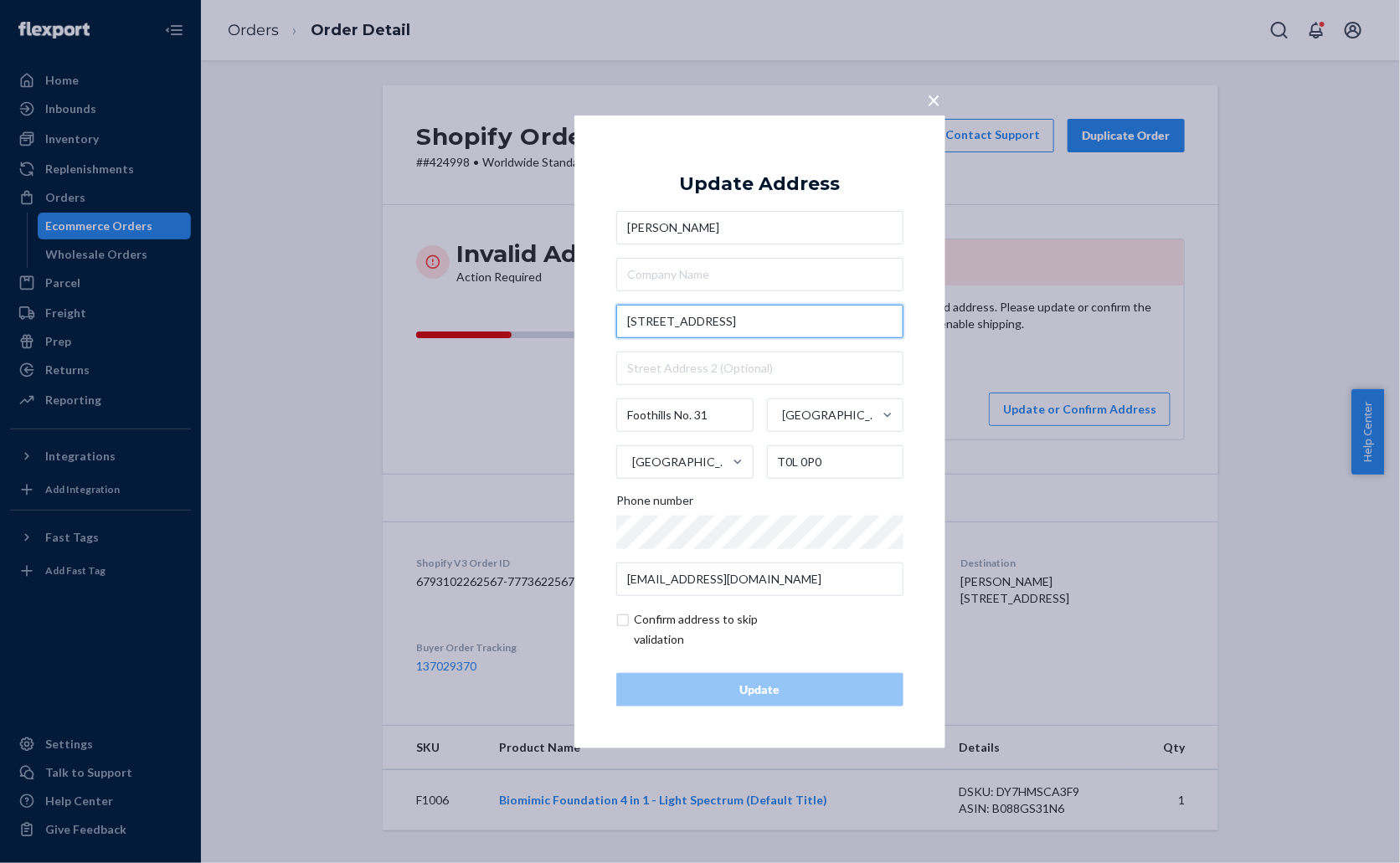
click at [789, 318] on input "[STREET_ADDRESS]" at bounding box center [759, 321] width 287 height 33
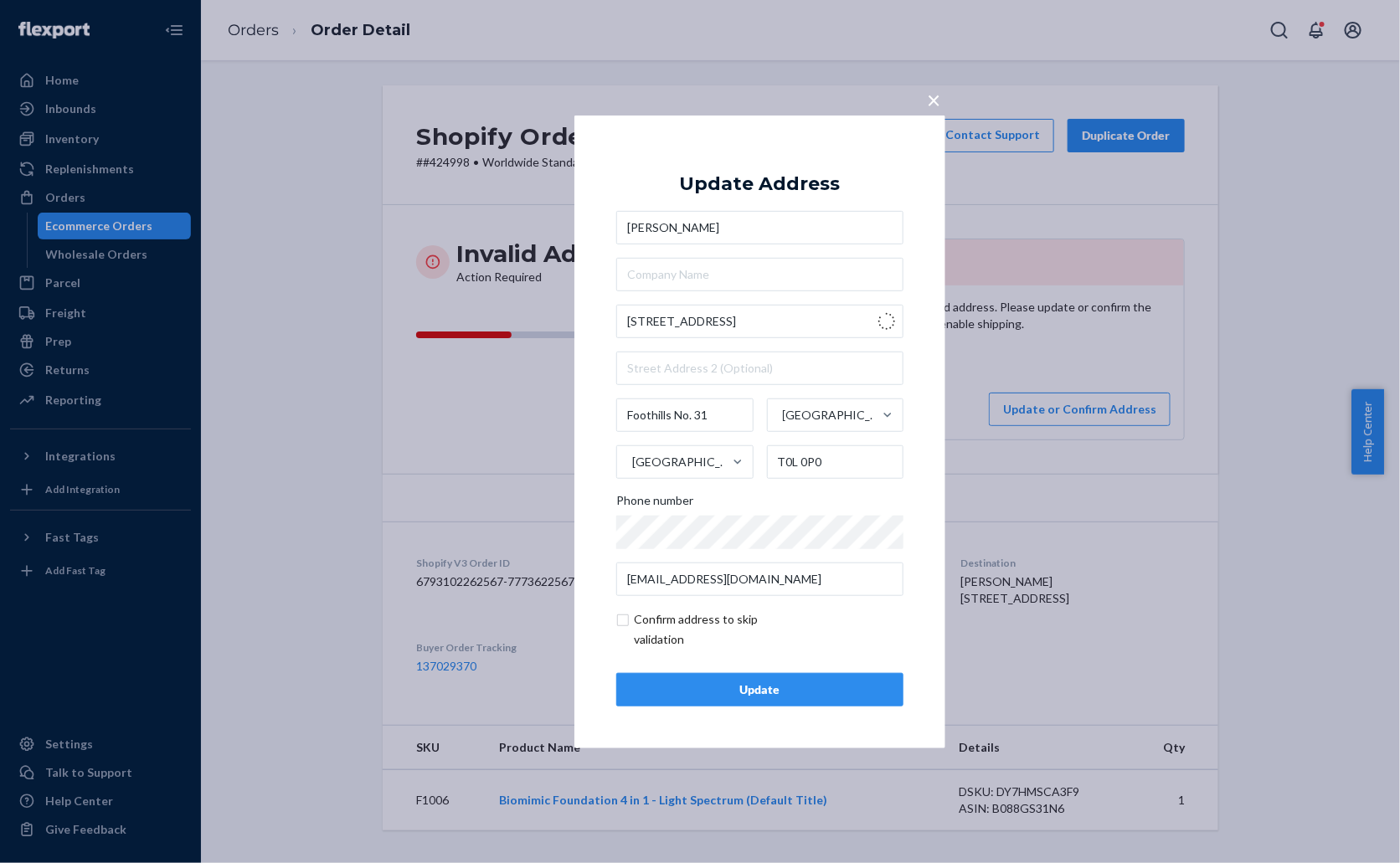
type input "[STREET_ADDRESS]"
click at [706, 618] on input "checkbox" at bounding box center [713, 629] width 194 height 40
checkbox input "true"
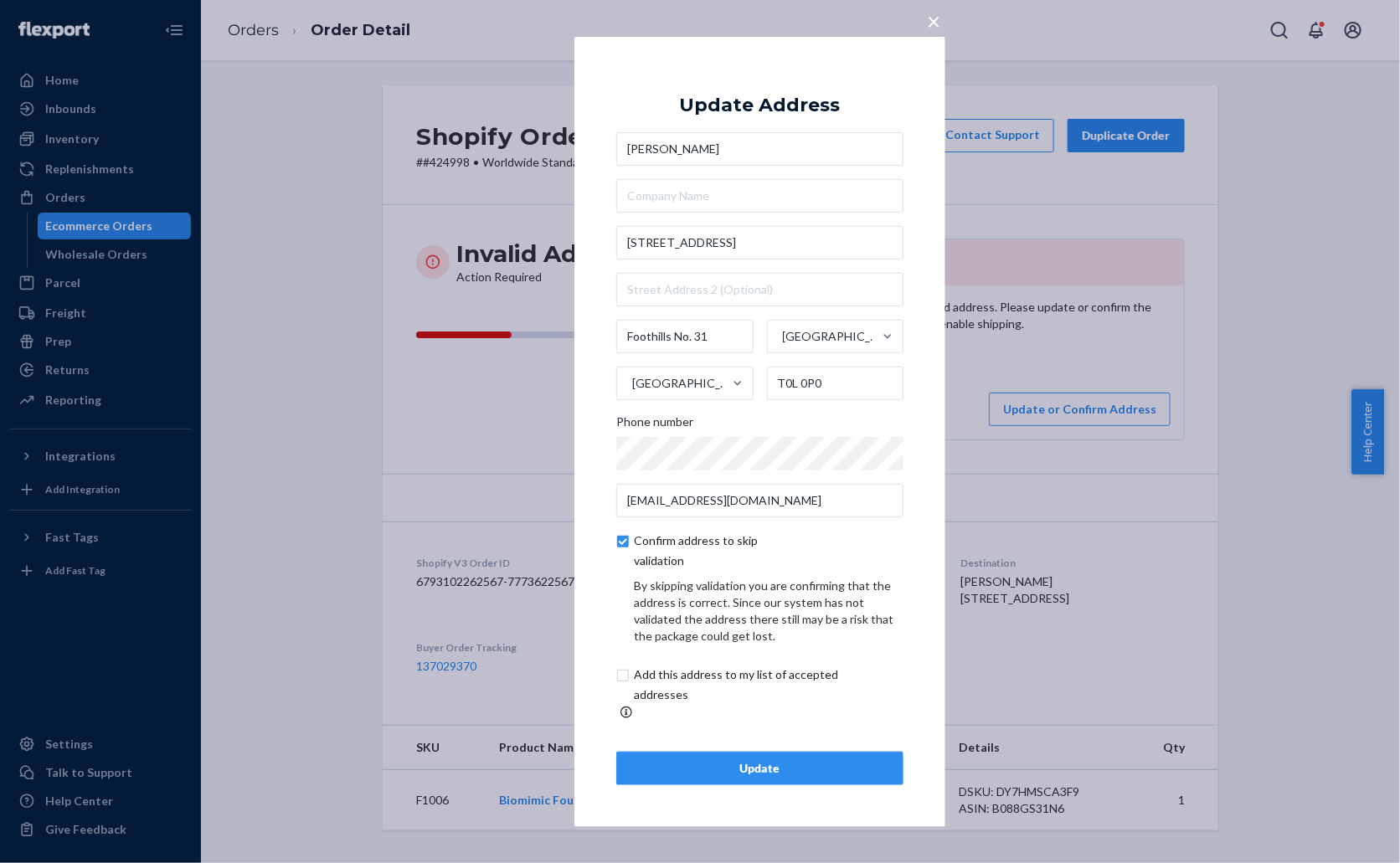
click at [745, 697] on input "checkbox" at bounding box center [755, 685] width 279 height 40
checkbox input "true"
click at [767, 760] on div "Update" at bounding box center [760, 768] width 258 height 17
